Goal: Download file/media

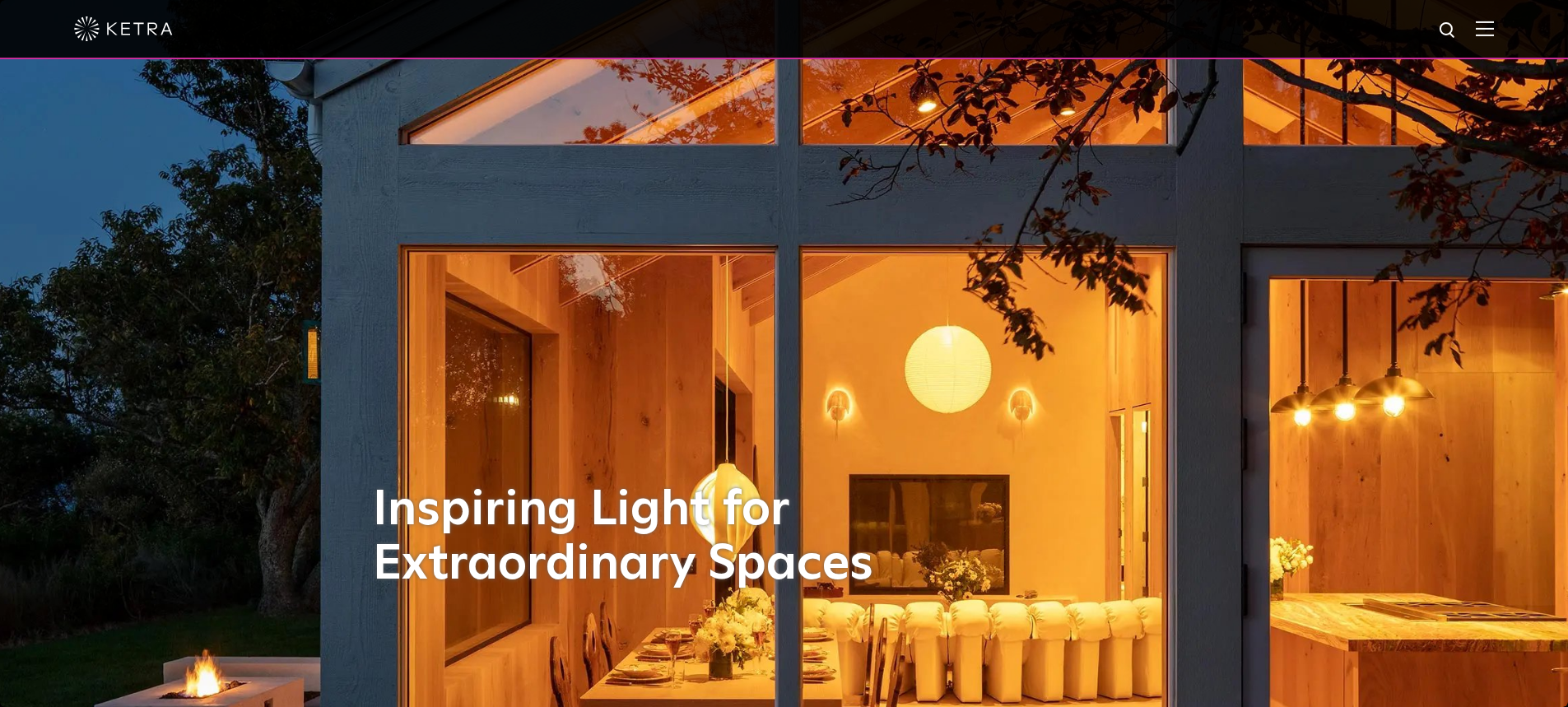
click at [1485, 23] on div at bounding box center [784, 28] width 1420 height 57
click at [1494, 27] on img at bounding box center [1484, 28] width 18 height 15
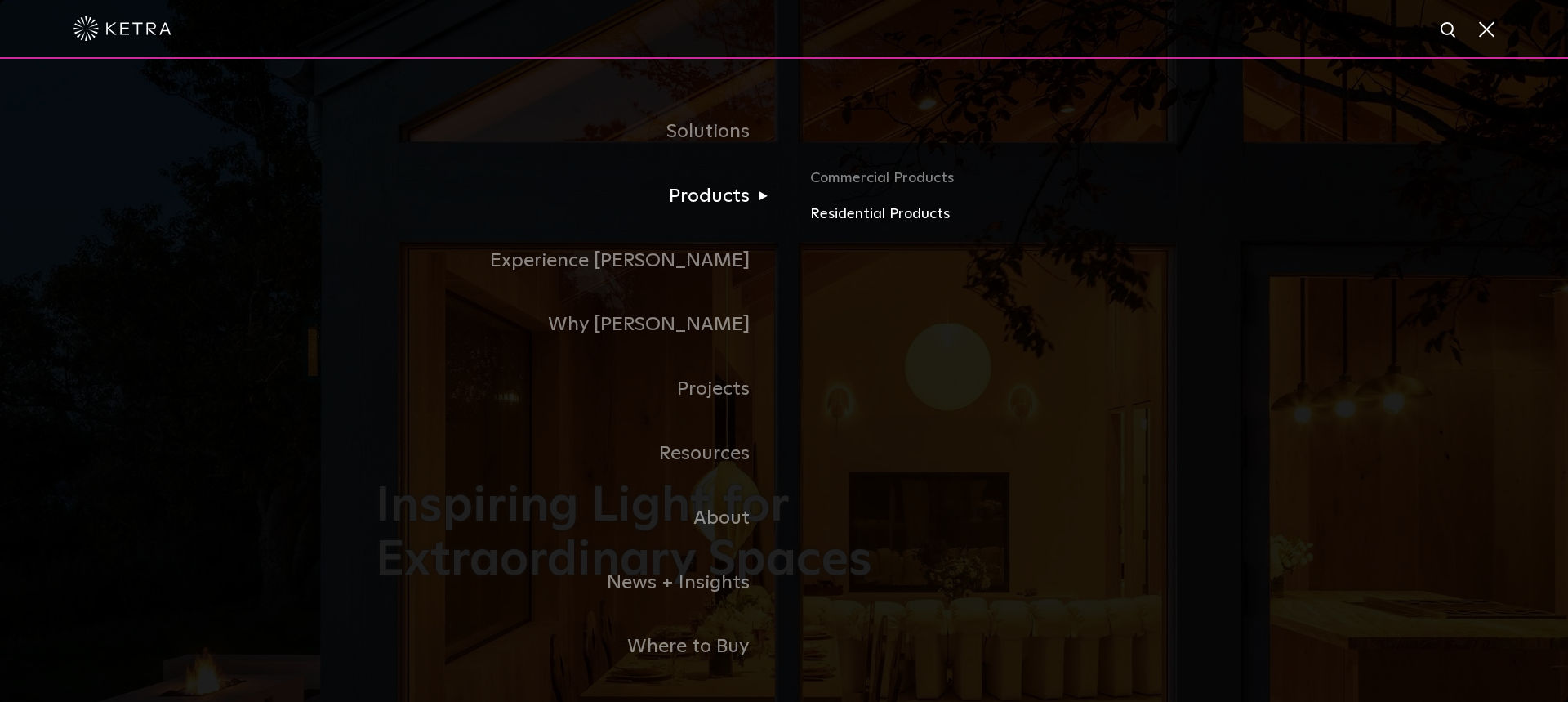
click at [837, 212] on link "Residential Products" at bounding box center [1001, 215] width 382 height 24
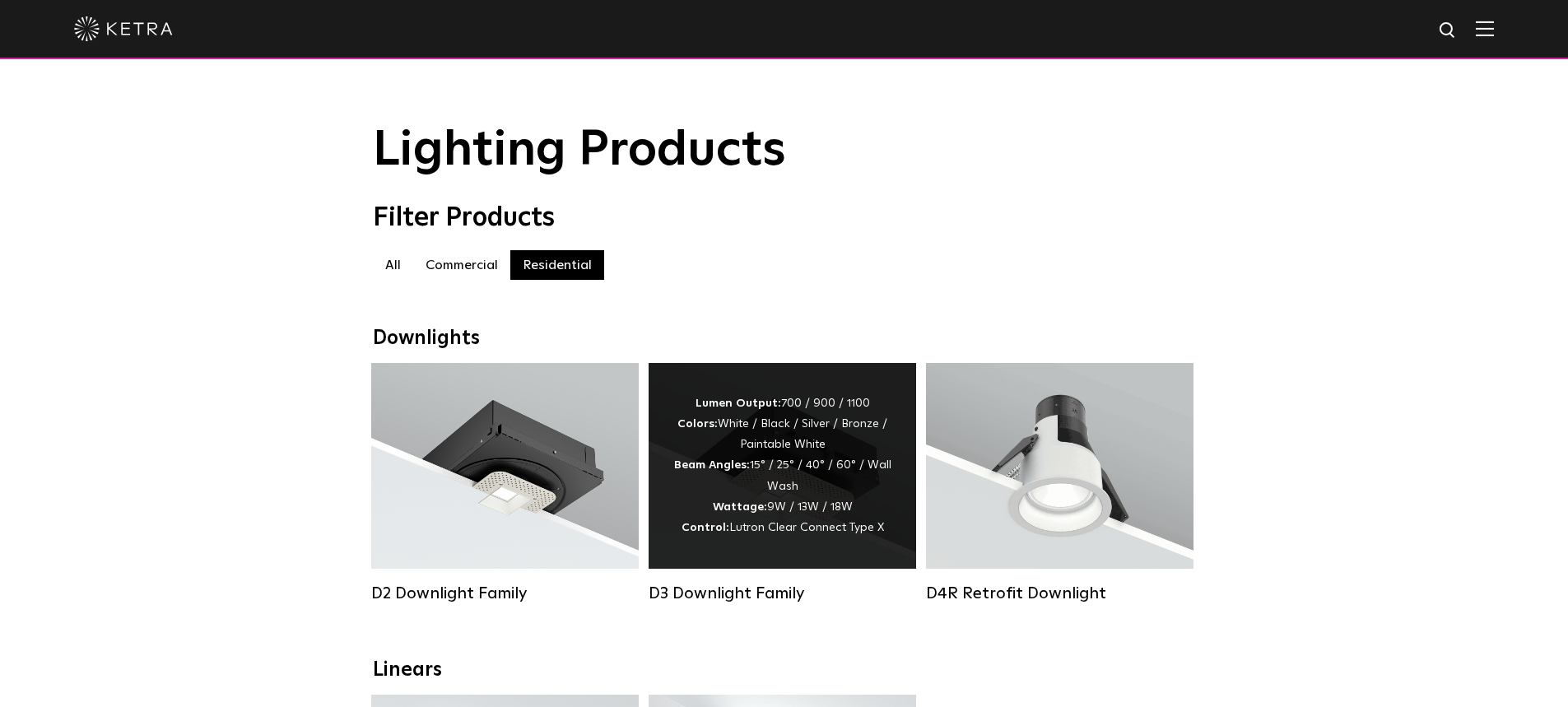
scroll to position [247, 0]
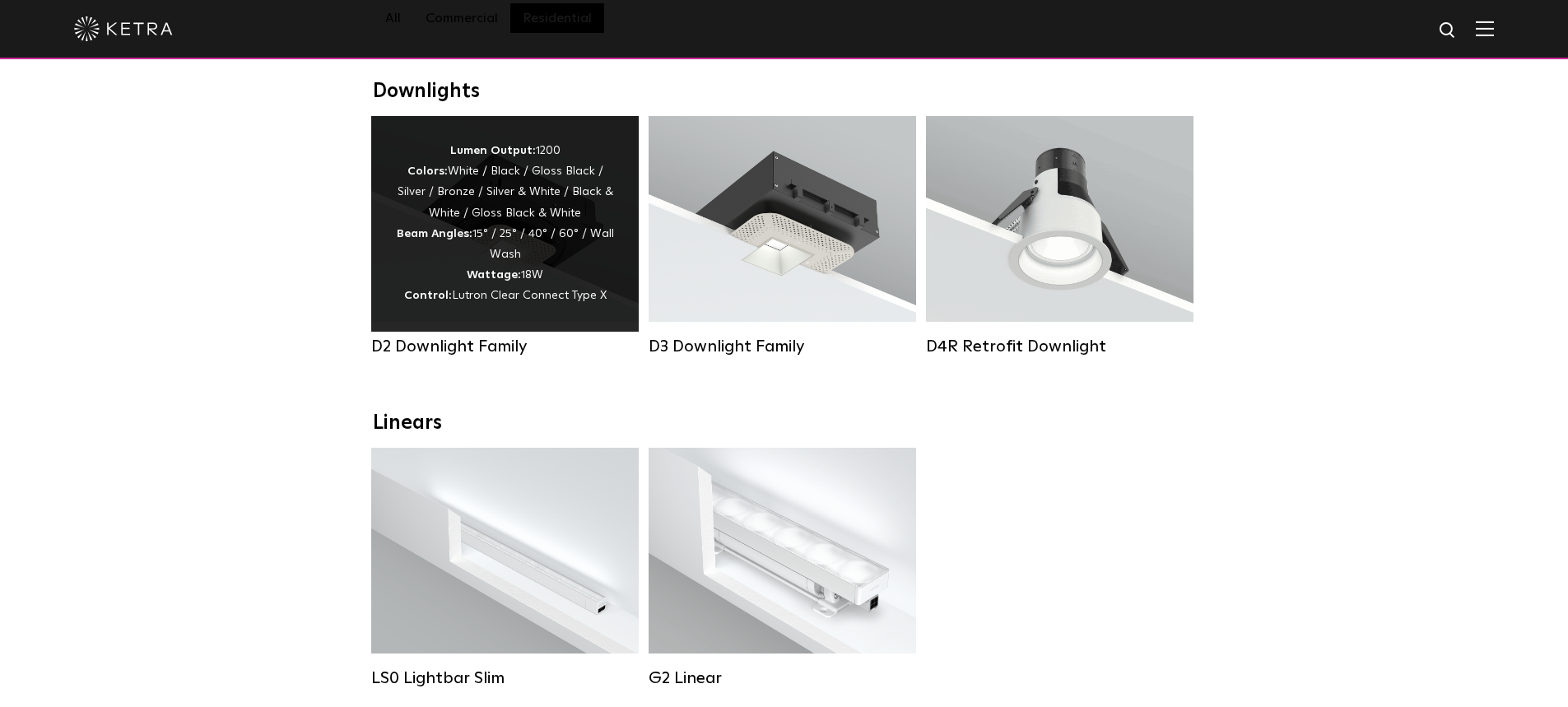
click at [494, 244] on div "Lumen Output: 1200 Colors: White / Black / Gloss Black / Silver / Bronze / Silv…" at bounding box center [505, 224] width 218 height 166
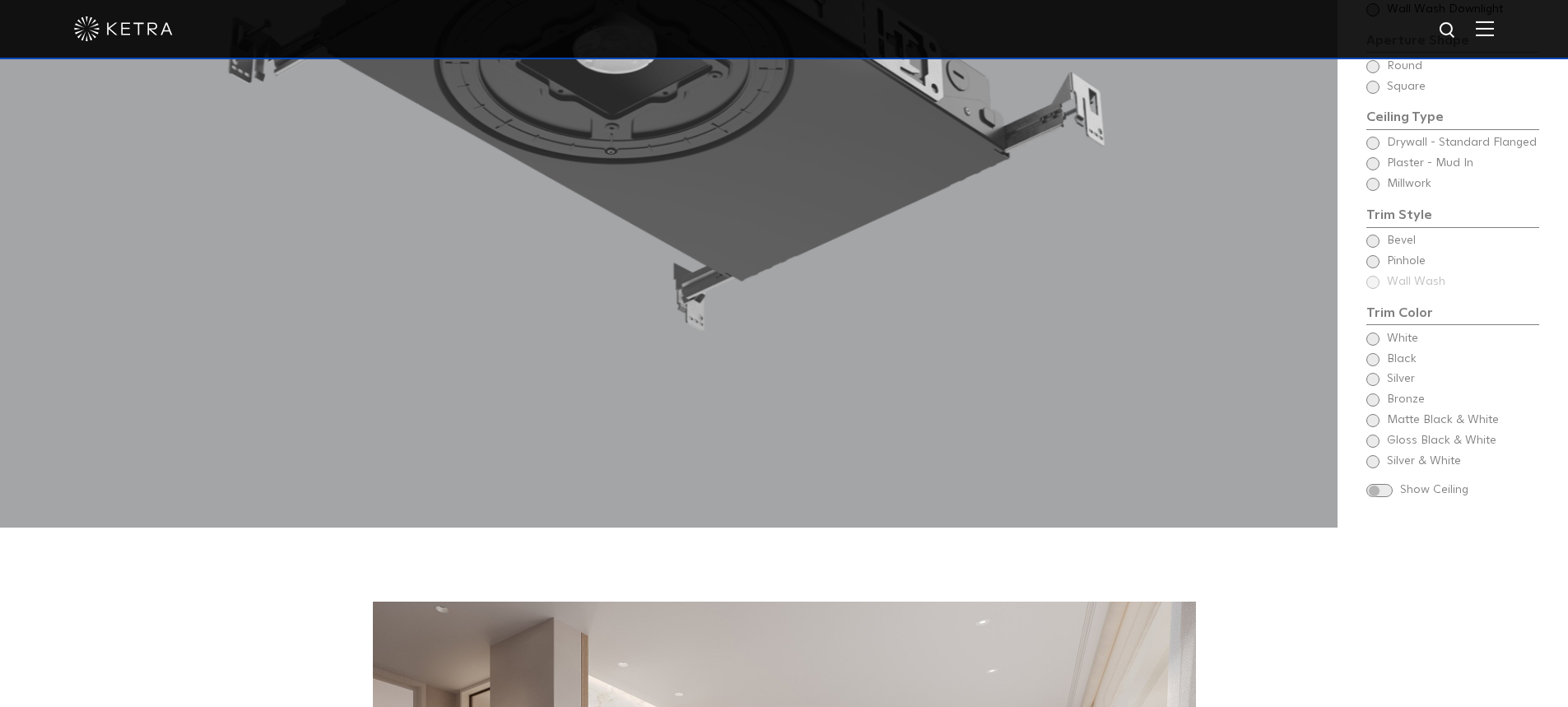
scroll to position [1563, 0]
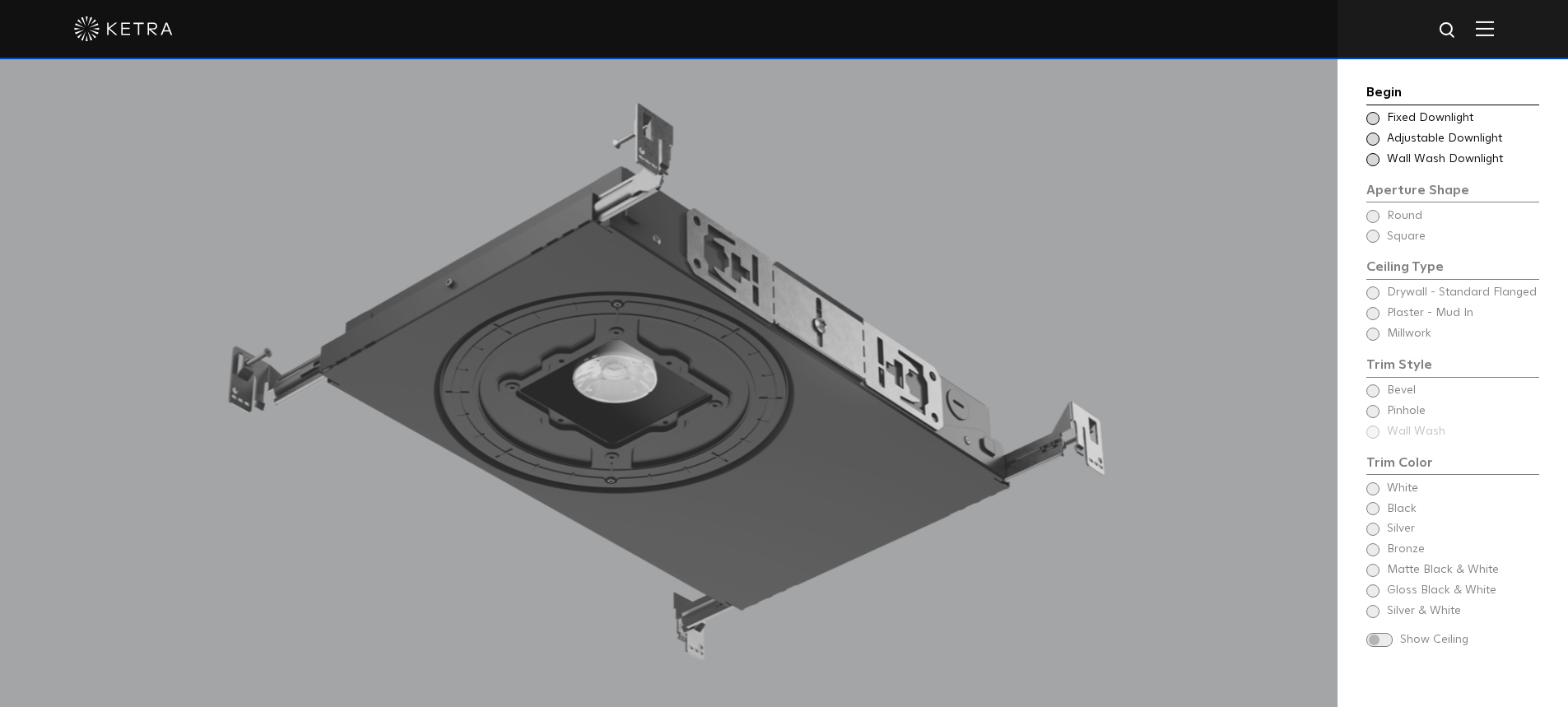
click at [1372, 134] on span at bounding box center [1372, 138] width 13 height 13
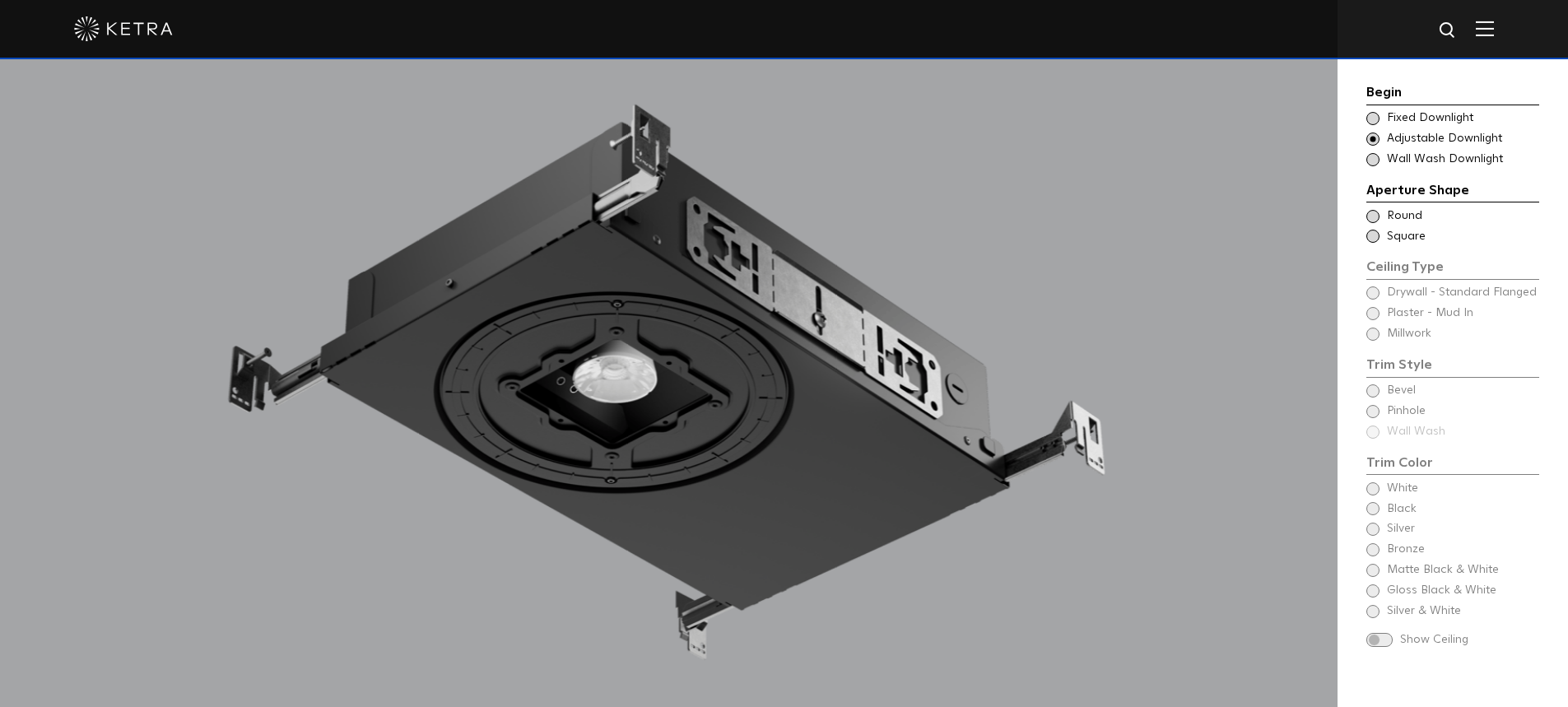
click at [1372, 215] on span at bounding box center [1372, 215] width 13 height 13
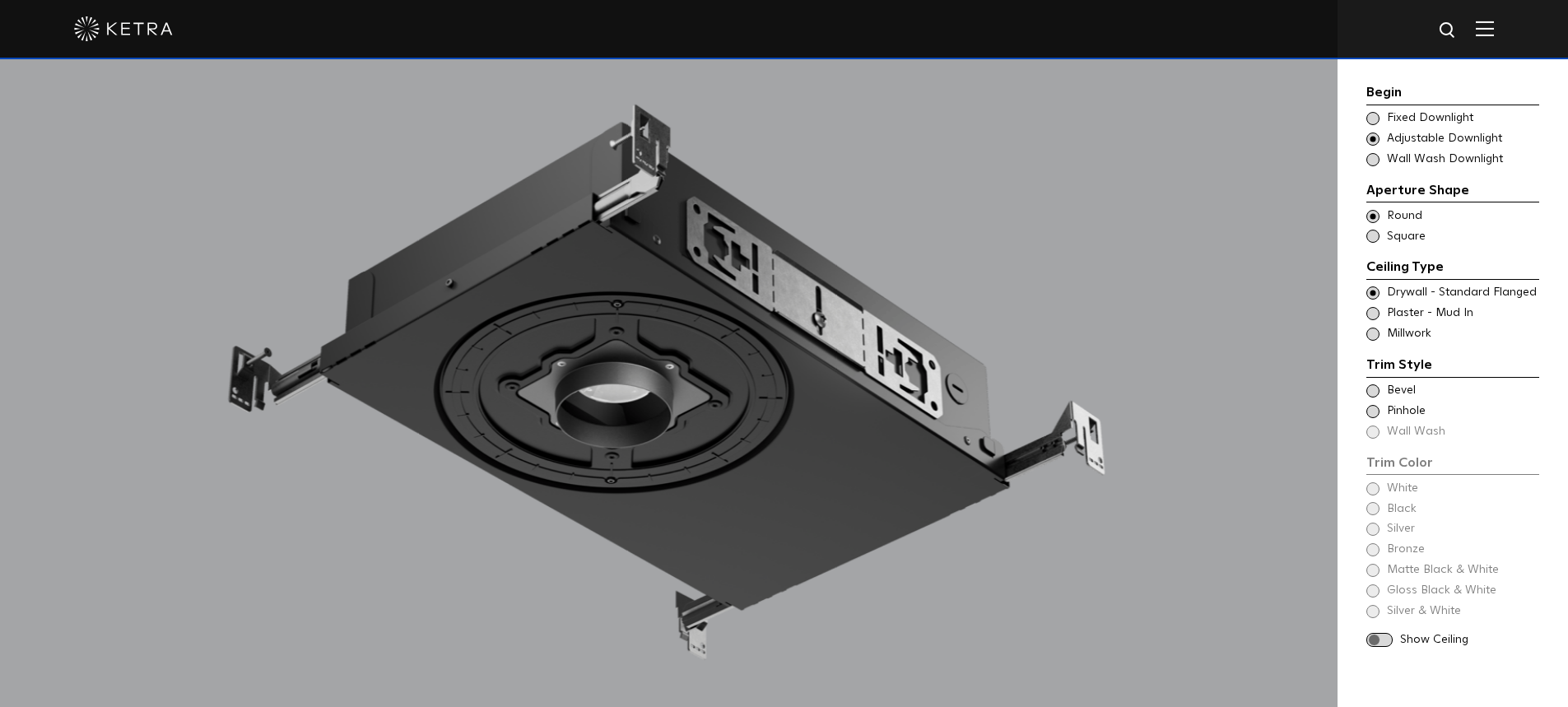
click at [1372, 289] on span at bounding box center [1372, 292] width 13 height 13
click at [1370, 315] on span at bounding box center [1372, 313] width 13 height 13
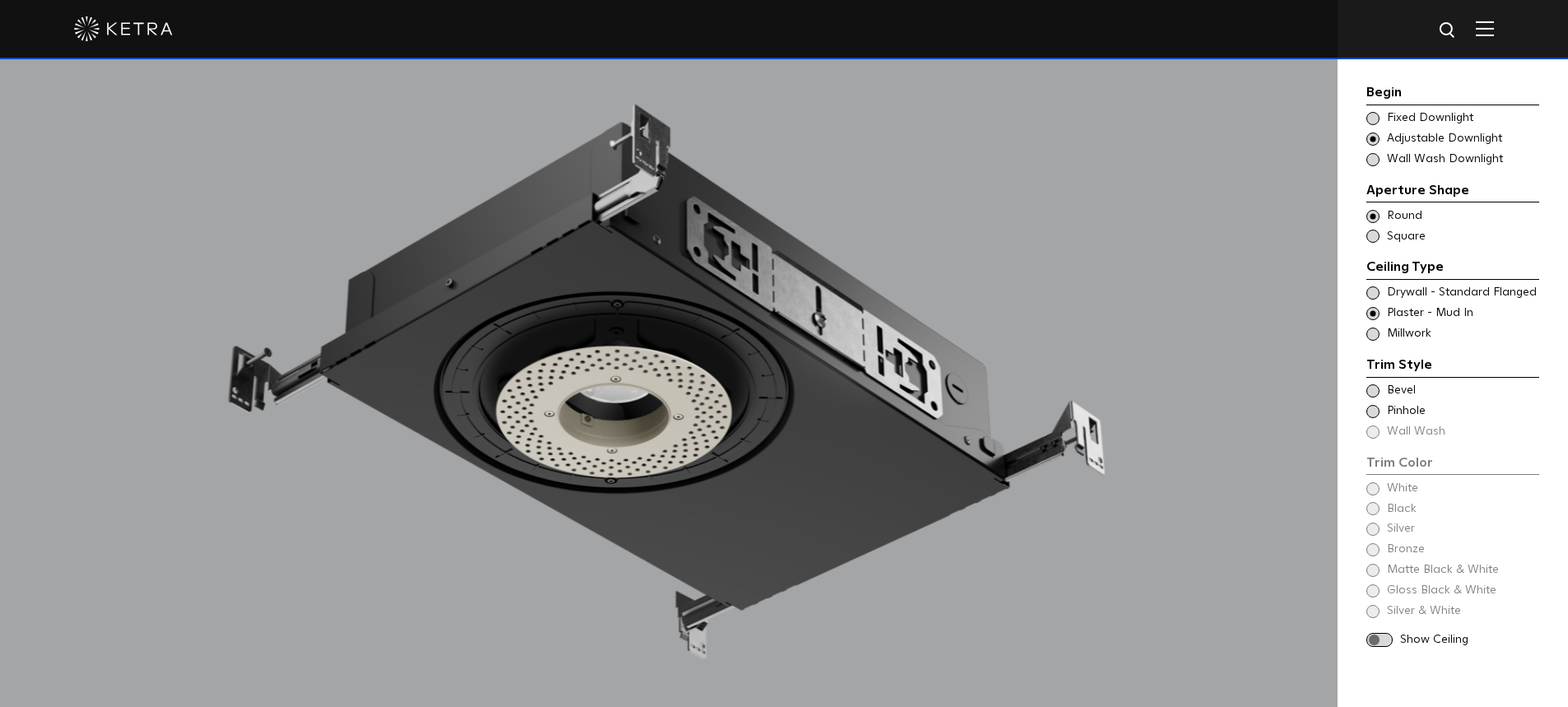
click at [1370, 411] on span at bounding box center [1372, 410] width 13 height 13
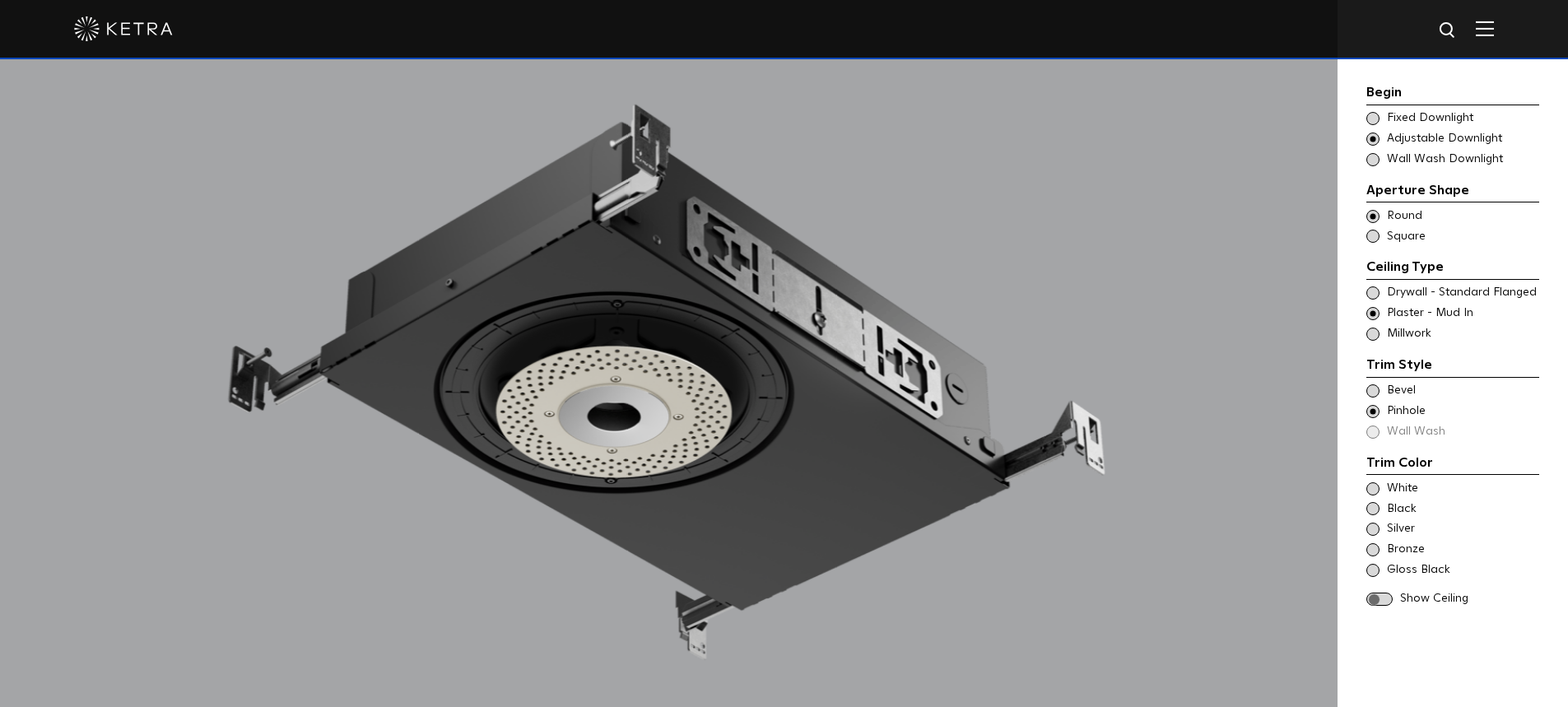
click at [1372, 487] on span at bounding box center [1372, 488] width 13 height 13
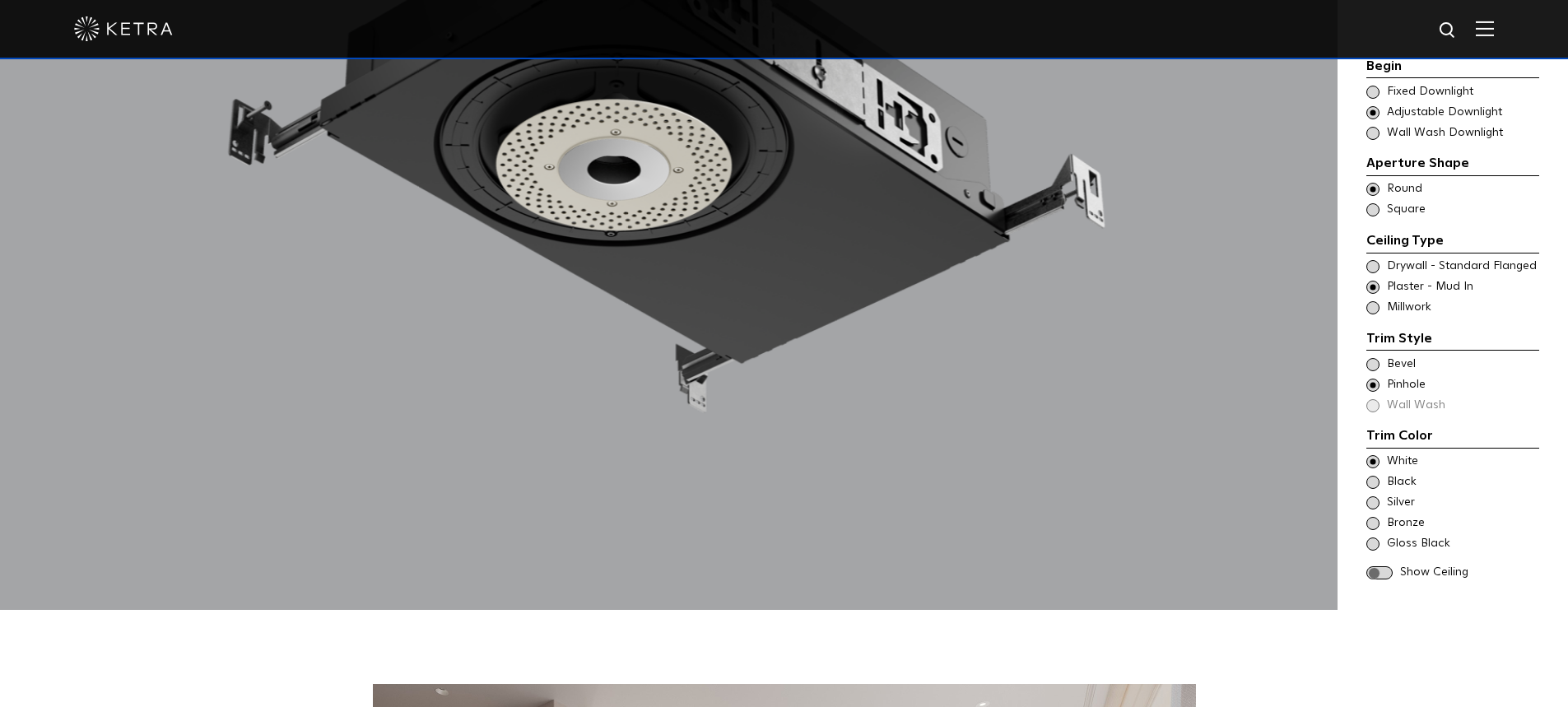
scroll to position [1892, 0]
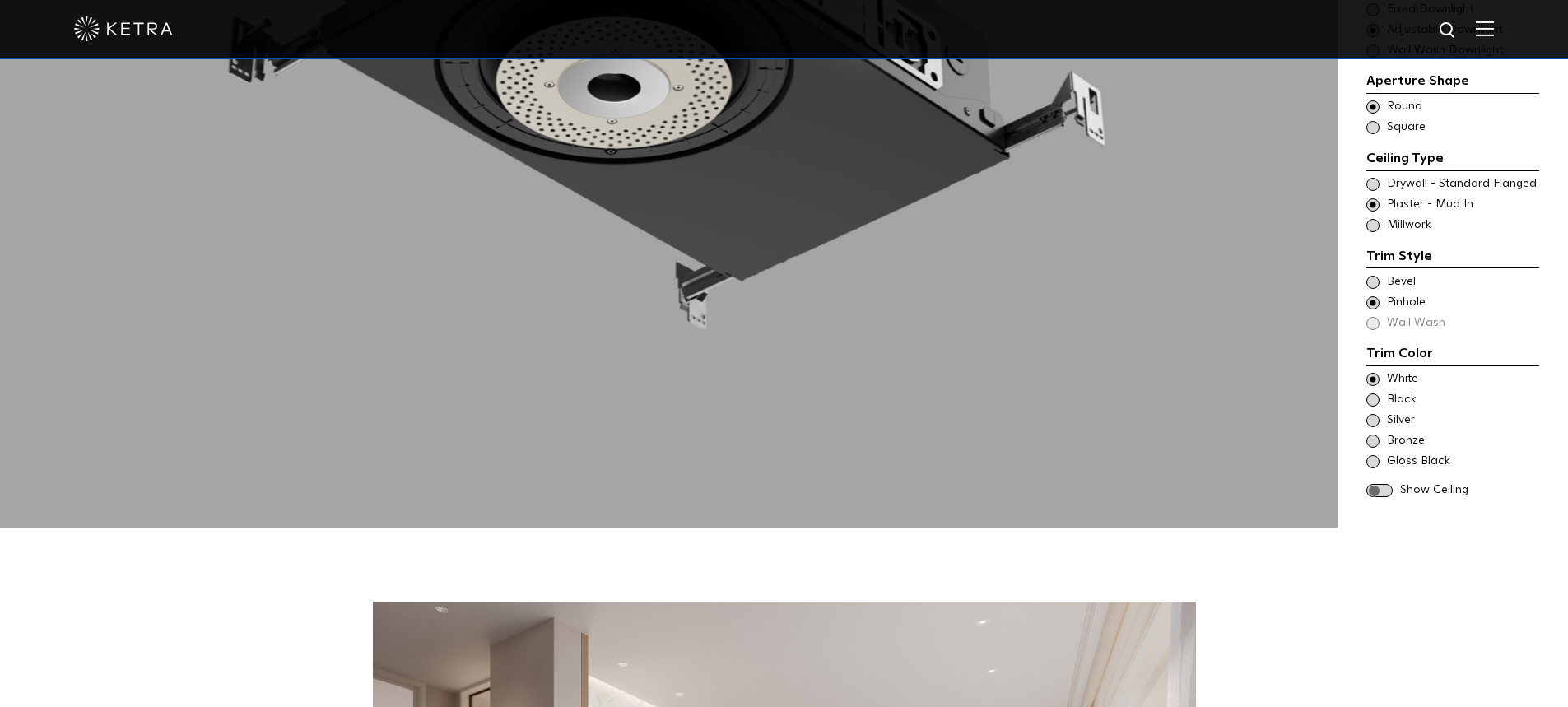
click at [1378, 484] on span at bounding box center [1379, 491] width 27 height 14
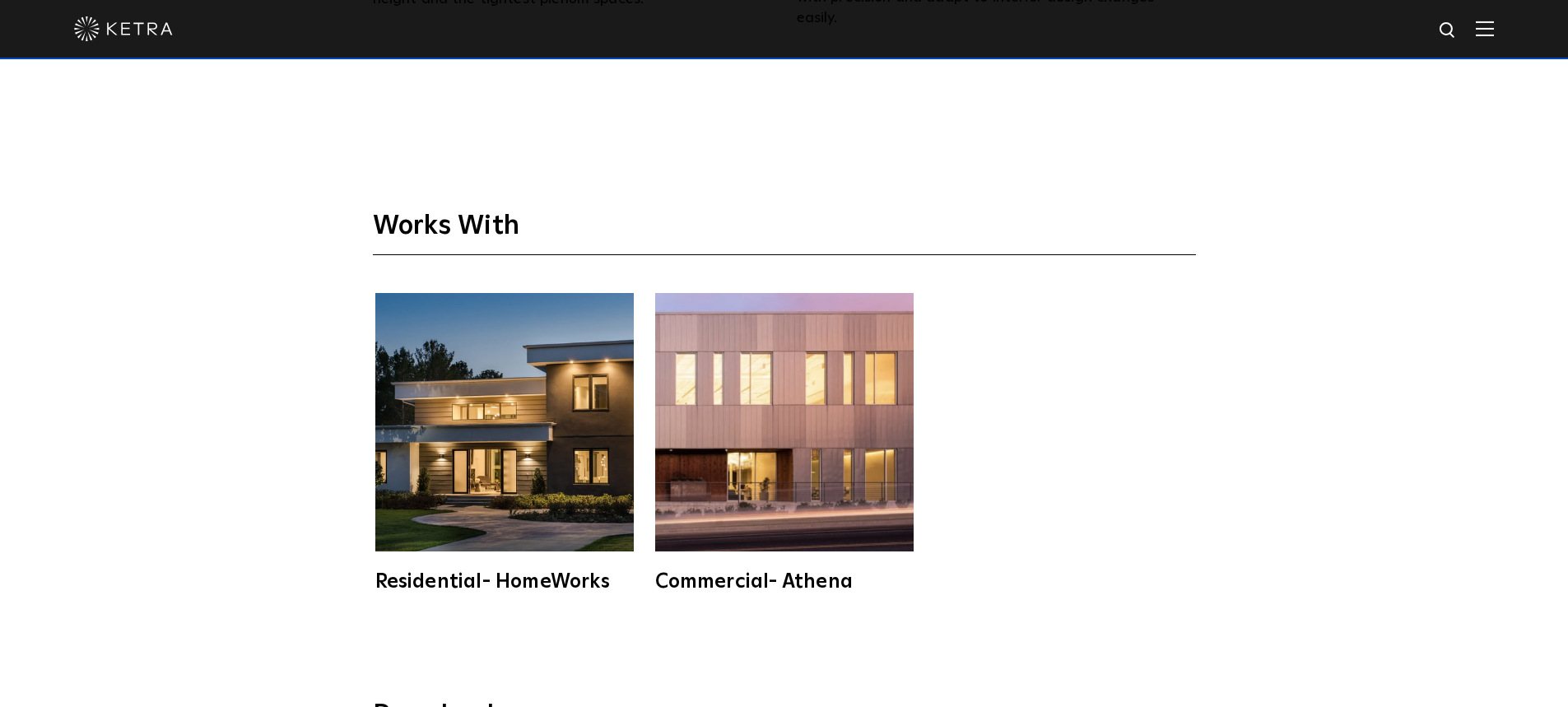
scroll to position [4689, 0]
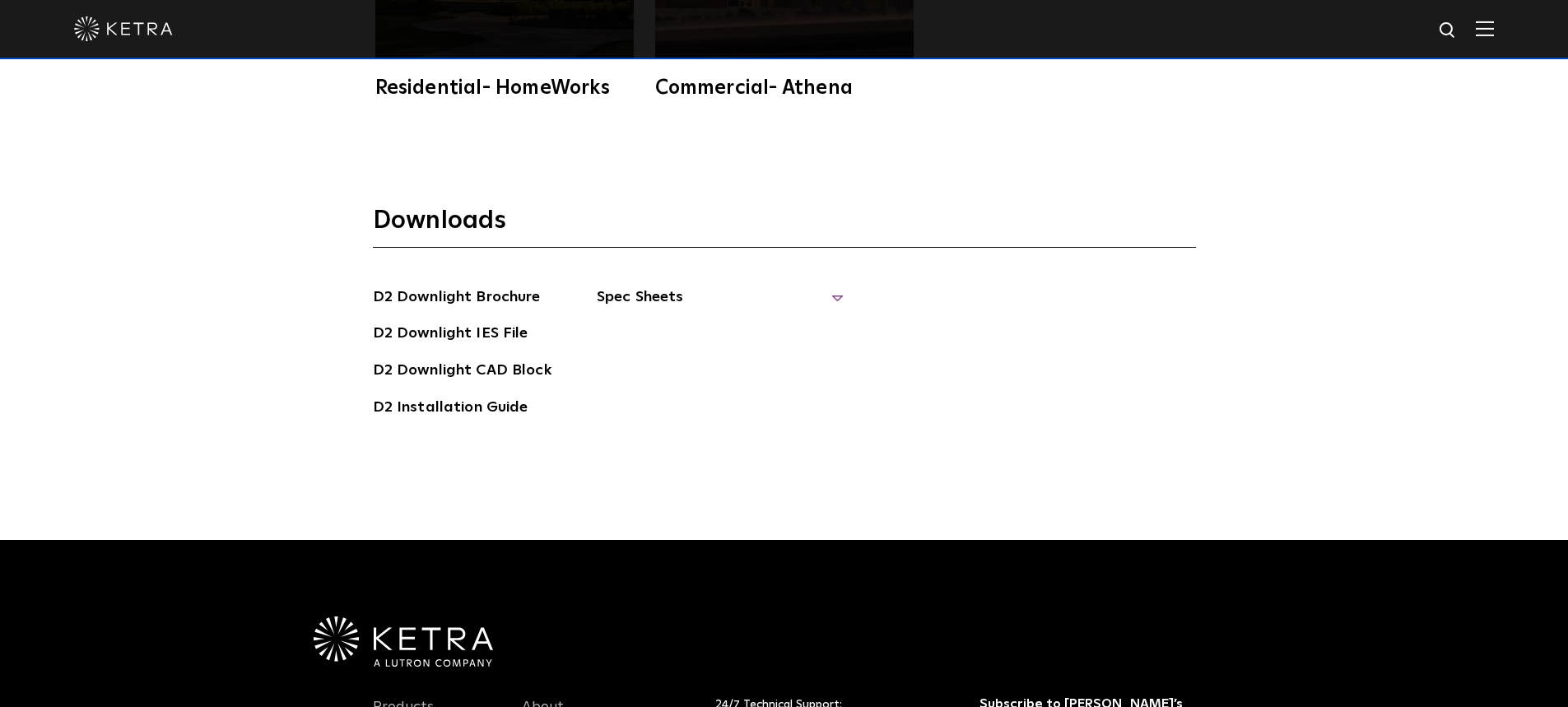
click at [665, 286] on span "Spec Sheets" at bounding box center [720, 303] width 247 height 36
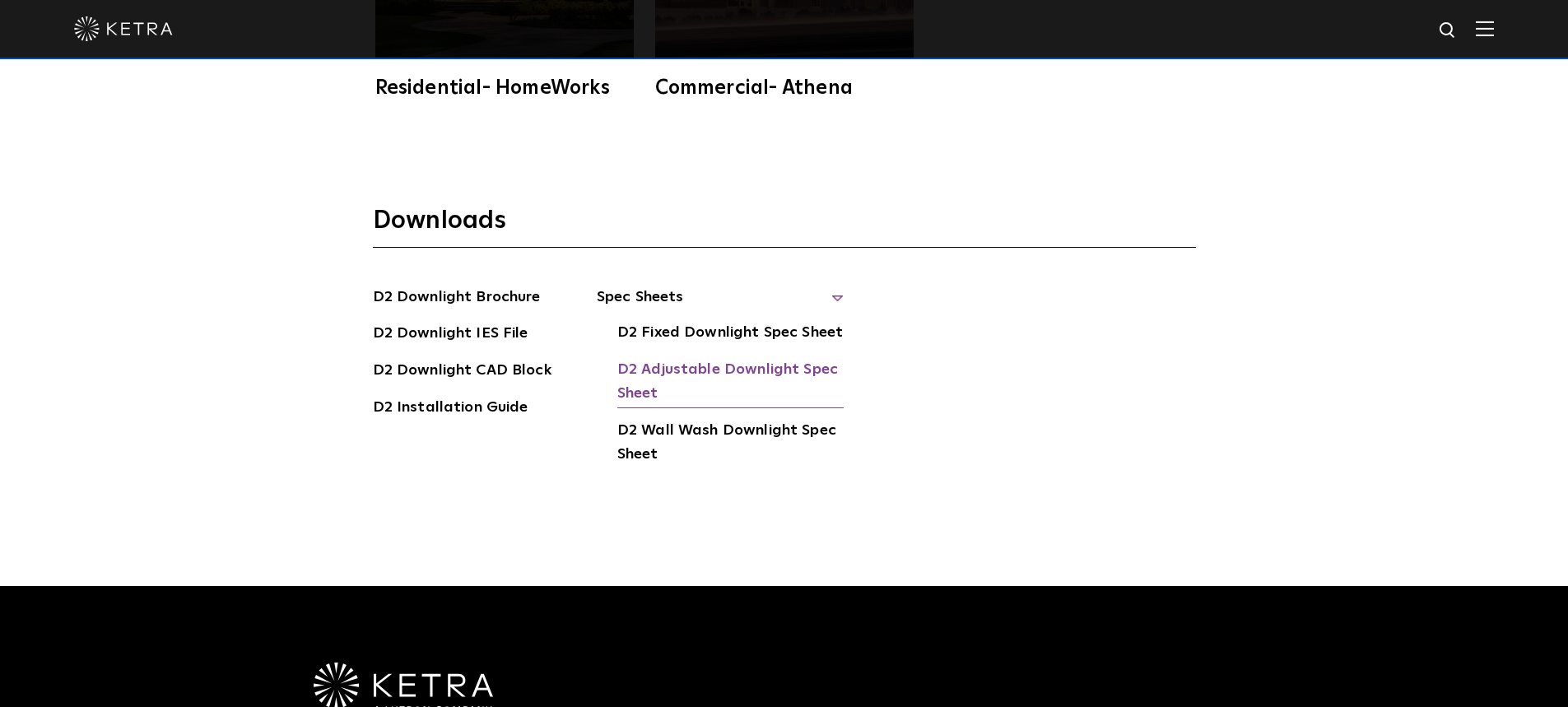
click at [738, 358] on link "D2 Adjustable Downlight Spec Sheet" at bounding box center [731, 383] width 227 height 50
